Goal: Check status

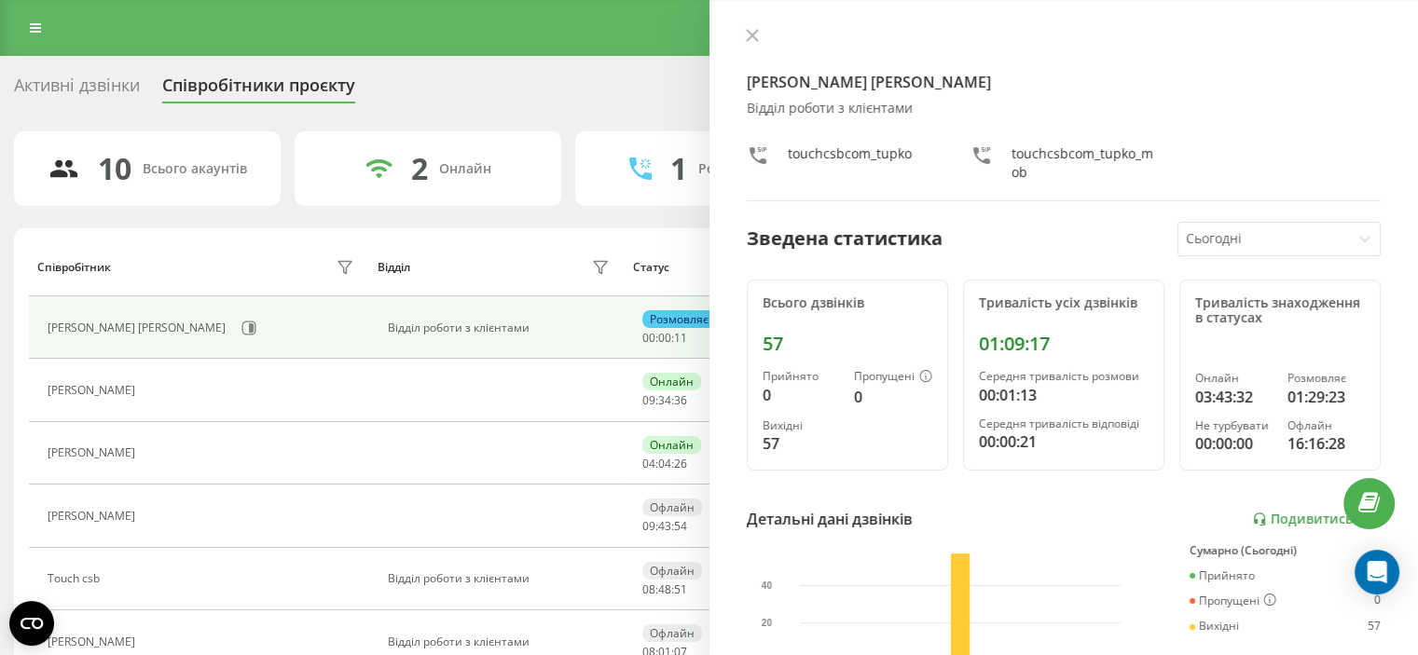
click at [646, 85] on div "Активні дзвінки Співробітники проєкту Оберіть відділ" at bounding box center [709, 89] width 1390 height 39
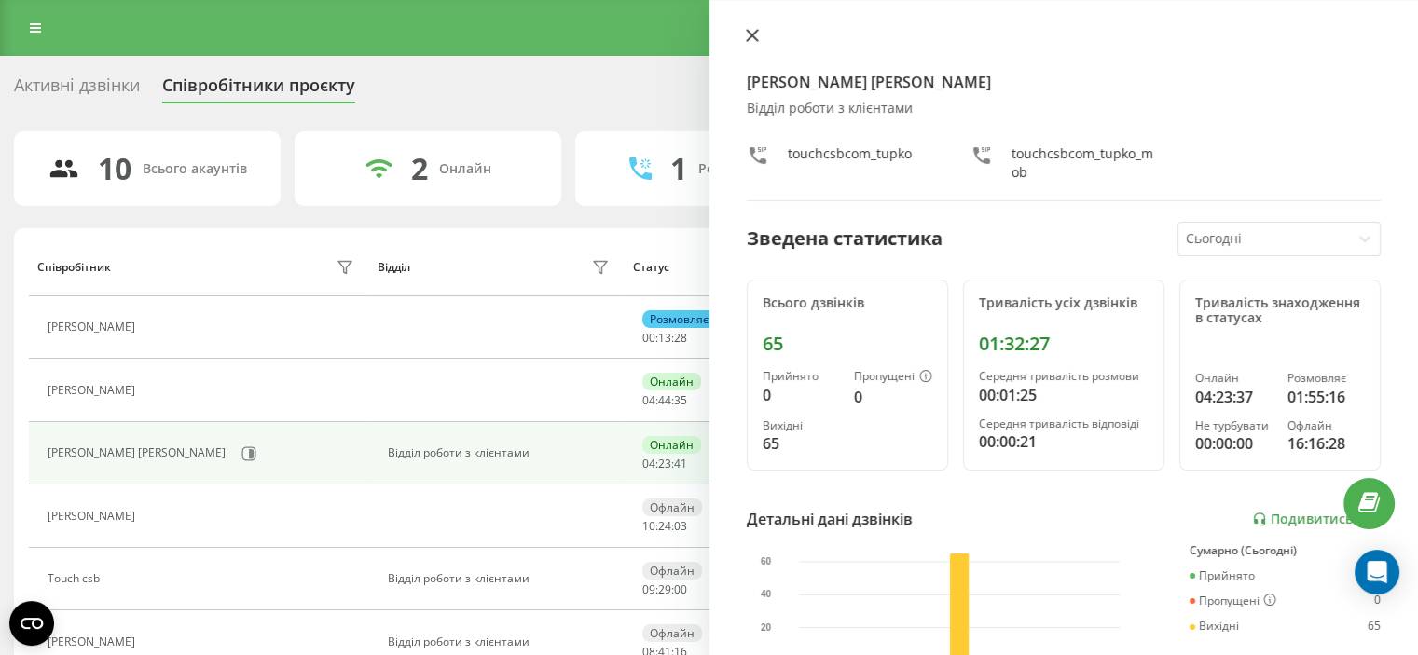
click at [744, 39] on button at bounding box center [752, 37] width 24 height 18
